Goal: Information Seeking & Learning: Find contact information

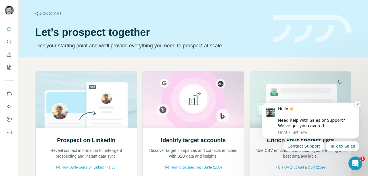
click at [358, 105] on icon "Dismiss notification" at bounding box center [357, 104] width 2 height 2
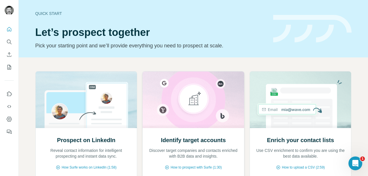
click at [199, 118] on img at bounding box center [193, 100] width 102 height 57
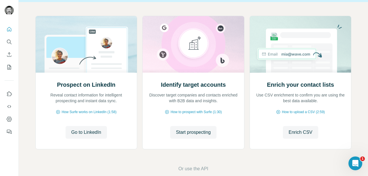
scroll to position [56, 0]
click at [194, 133] on span "Start prospecting" at bounding box center [193, 132] width 35 height 7
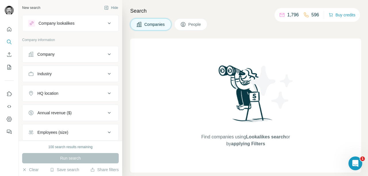
click at [106, 22] on icon at bounding box center [109, 23] width 7 height 7
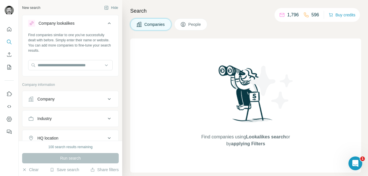
click at [106, 22] on icon at bounding box center [109, 23] width 7 height 7
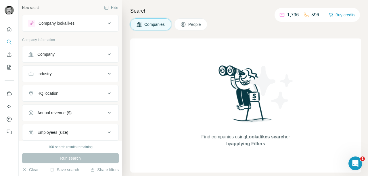
click at [106, 22] on icon at bounding box center [109, 23] width 7 height 7
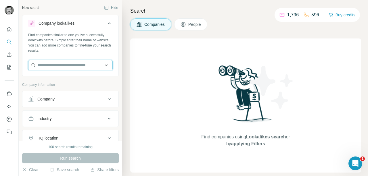
click at [87, 66] on input "text" at bounding box center [70, 65] width 85 height 10
type input "**********"
click at [115, 80] on div "New search Hide Company lookalikes Find companies similar to one you've success…" at bounding box center [70, 70] width 103 height 141
click at [95, 69] on input "text" at bounding box center [70, 65] width 85 height 10
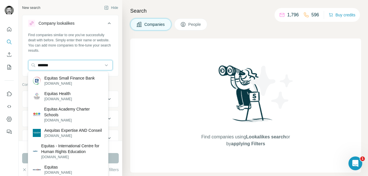
type input "*******"
click at [89, 78] on p "Equitas Small Finance Bank" at bounding box center [69, 78] width 50 height 6
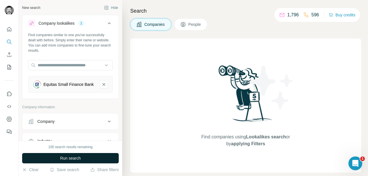
click at [95, 157] on button "Run search" at bounding box center [70, 158] width 97 height 10
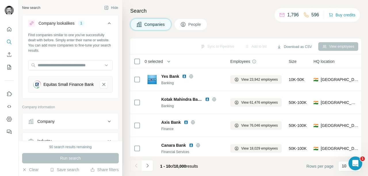
scroll to position [144, 0]
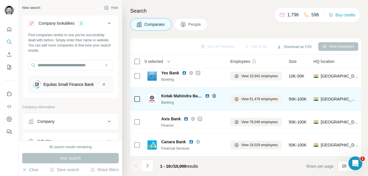
click at [176, 94] on span "Kotak Mahindra Bank" at bounding box center [181, 96] width 41 height 6
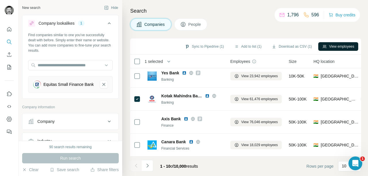
click at [340, 46] on button "View employees" at bounding box center [338, 46] width 40 height 9
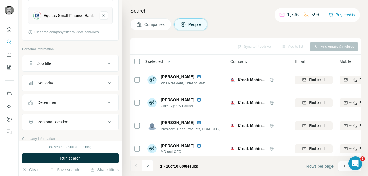
scroll to position [80, 0]
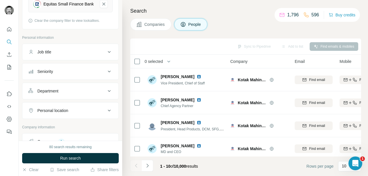
click at [91, 72] on div "Seniority" at bounding box center [67, 72] width 78 height 6
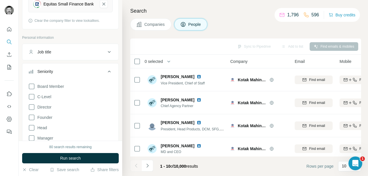
click at [53, 102] on div "Board Member C-Level Director Founder Head Manager Other Owner Partner VP" at bounding box center [70, 132] width 85 height 102
click at [33, 100] on icon at bounding box center [31, 96] width 7 height 7
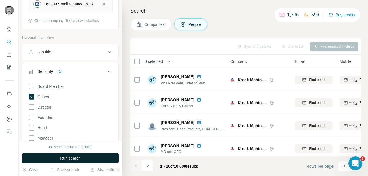
click at [74, 157] on span "Run search" at bounding box center [70, 159] width 21 height 6
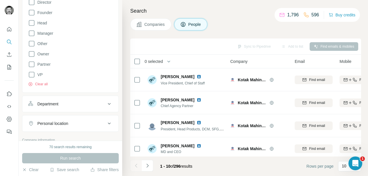
scroll to position [187, 0]
click at [106, 106] on icon at bounding box center [109, 102] width 7 height 7
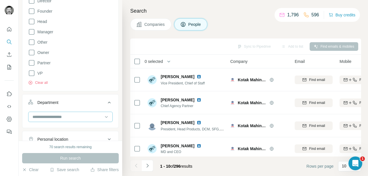
click at [89, 117] on input at bounding box center [67, 117] width 71 height 6
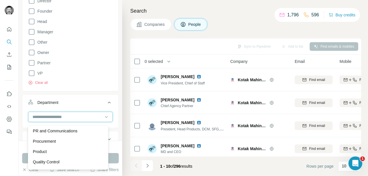
scroll to position [161, 0]
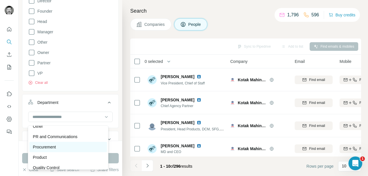
click at [67, 148] on div "Procurement" at bounding box center [68, 147] width 70 height 6
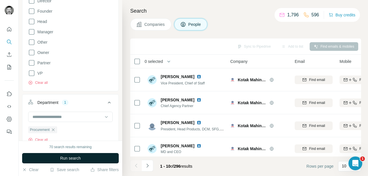
click at [71, 155] on button "Run search" at bounding box center [70, 158] width 97 height 10
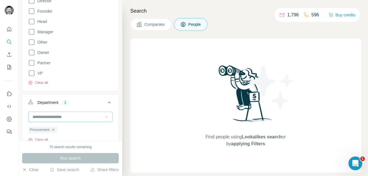
click at [103, 118] on icon at bounding box center [106, 117] width 6 height 6
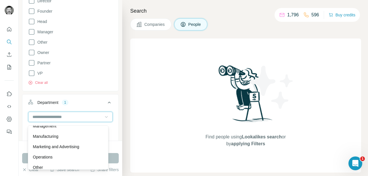
scroll to position [118, 0]
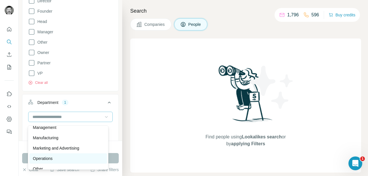
click at [51, 158] on p "Operations" at bounding box center [43, 159] width 20 height 6
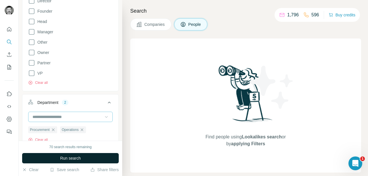
click at [65, 159] on span "Run search" at bounding box center [70, 159] width 21 height 6
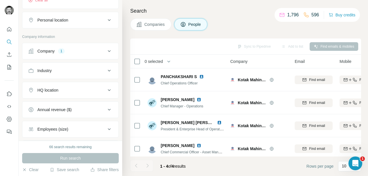
scroll to position [331, 0]
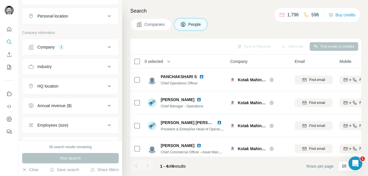
click at [107, 87] on icon at bounding box center [109, 86] width 7 height 7
click at [86, 105] on input "text" at bounding box center [70, 100] width 85 height 10
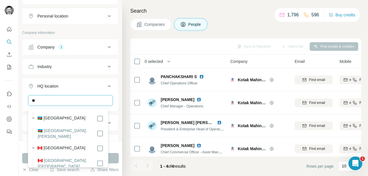
type input "*"
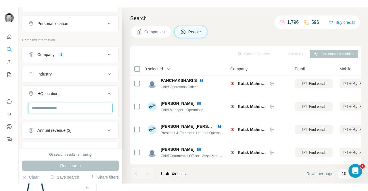
scroll to position [0, 0]
